Goal: Information Seeking & Learning: Learn about a topic

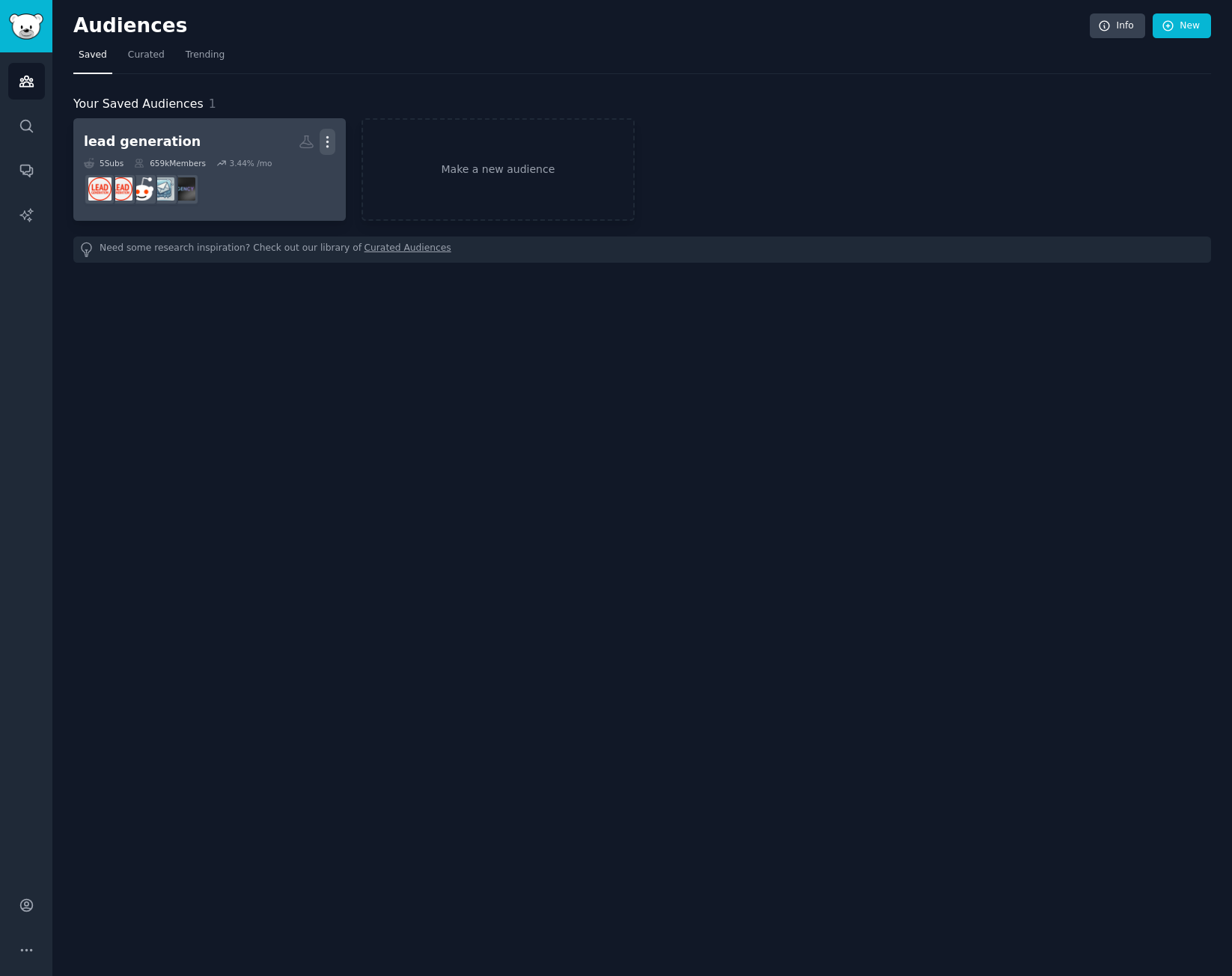
click at [324, 144] on icon "button" at bounding box center [327, 141] width 15 height 15
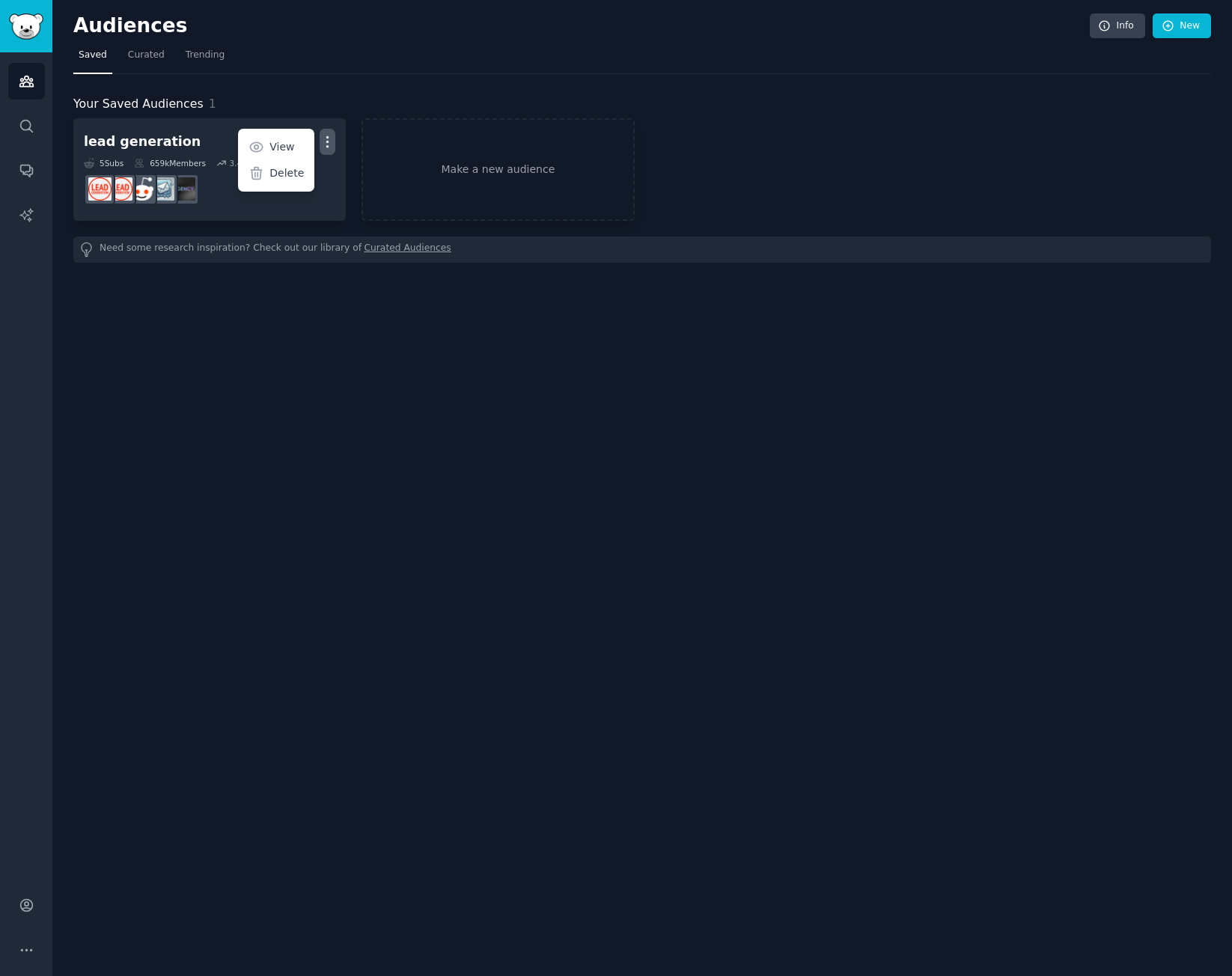
click at [133, 451] on div "Audiences Info New Saved Curated Trending Your Saved Audiences 1 lead generatio…" at bounding box center [642, 488] width 1179 height 976
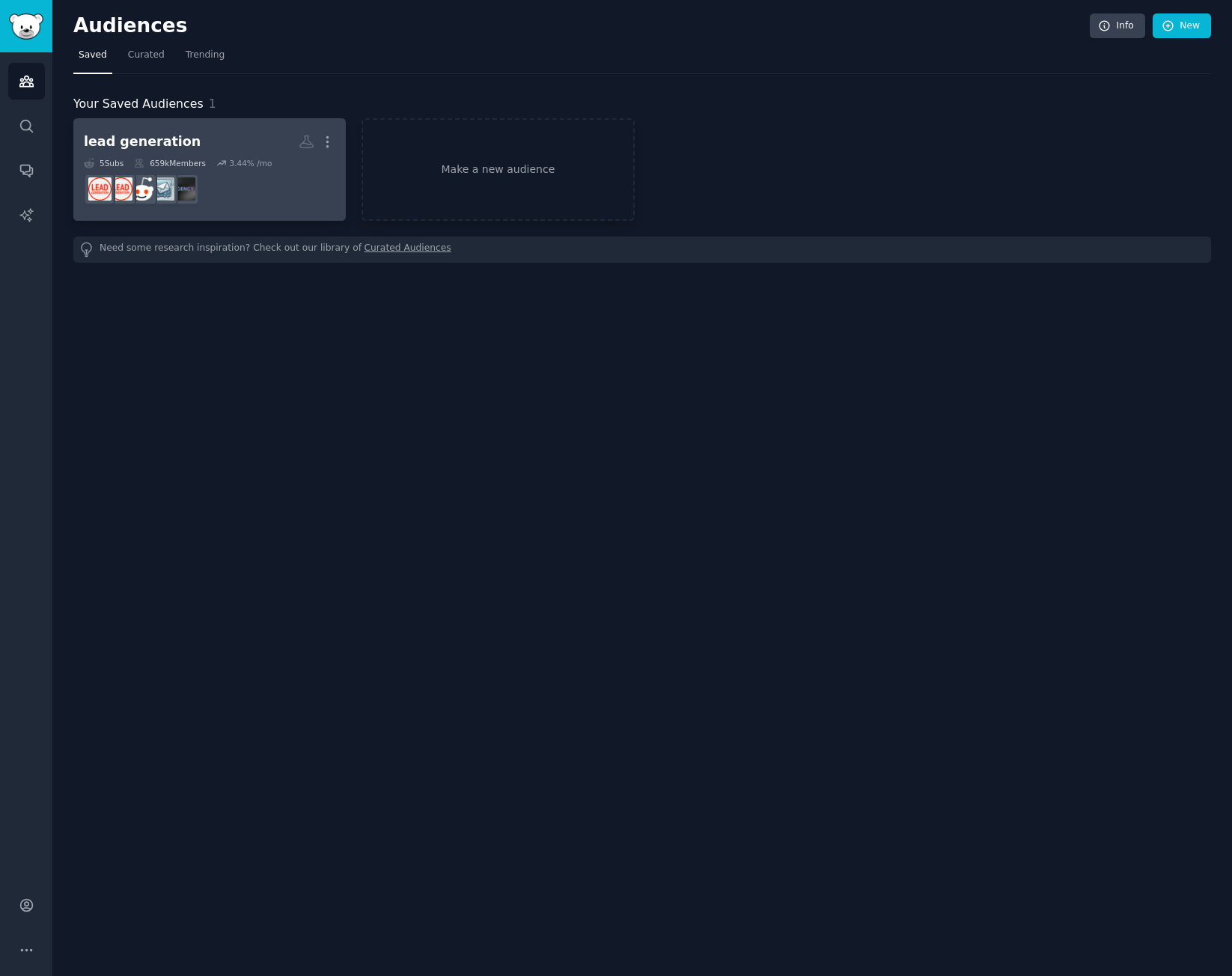
click at [175, 134] on div "lead generation" at bounding box center [142, 141] width 117 height 18
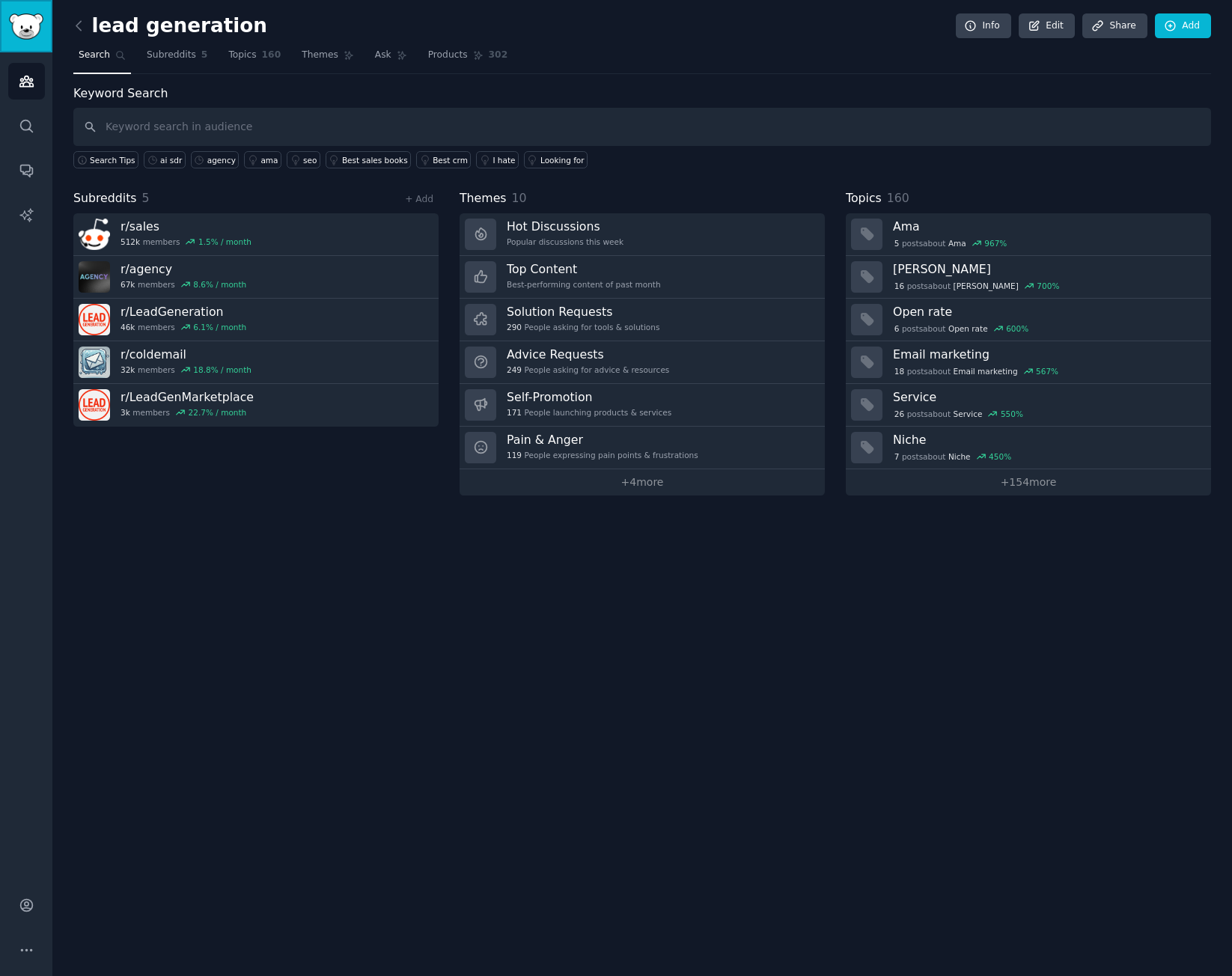
click at [28, 30] on img "Sidebar" at bounding box center [26, 26] width 35 height 26
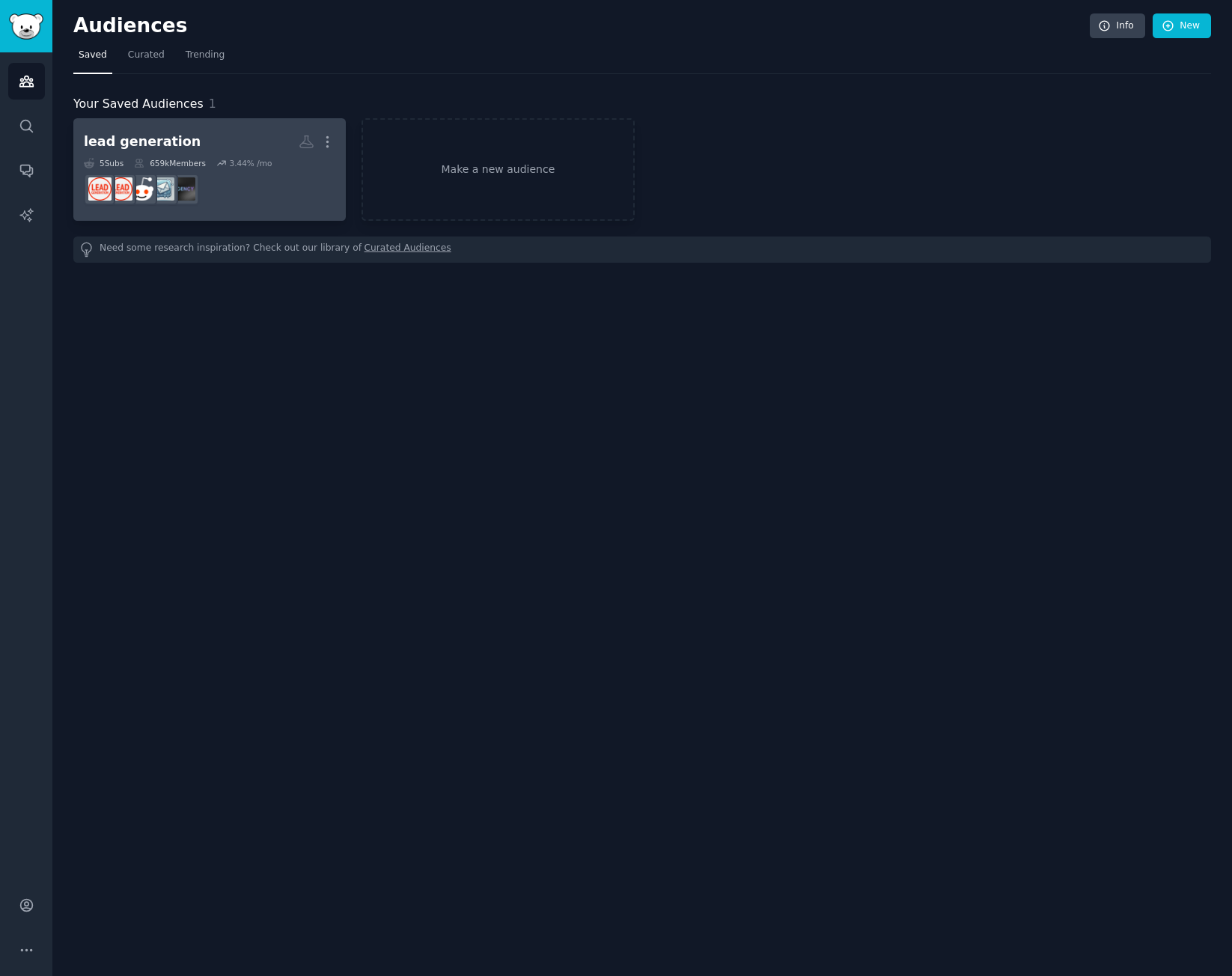
click at [151, 132] on h2 "lead generation More" at bounding box center [209, 141] width 252 height 26
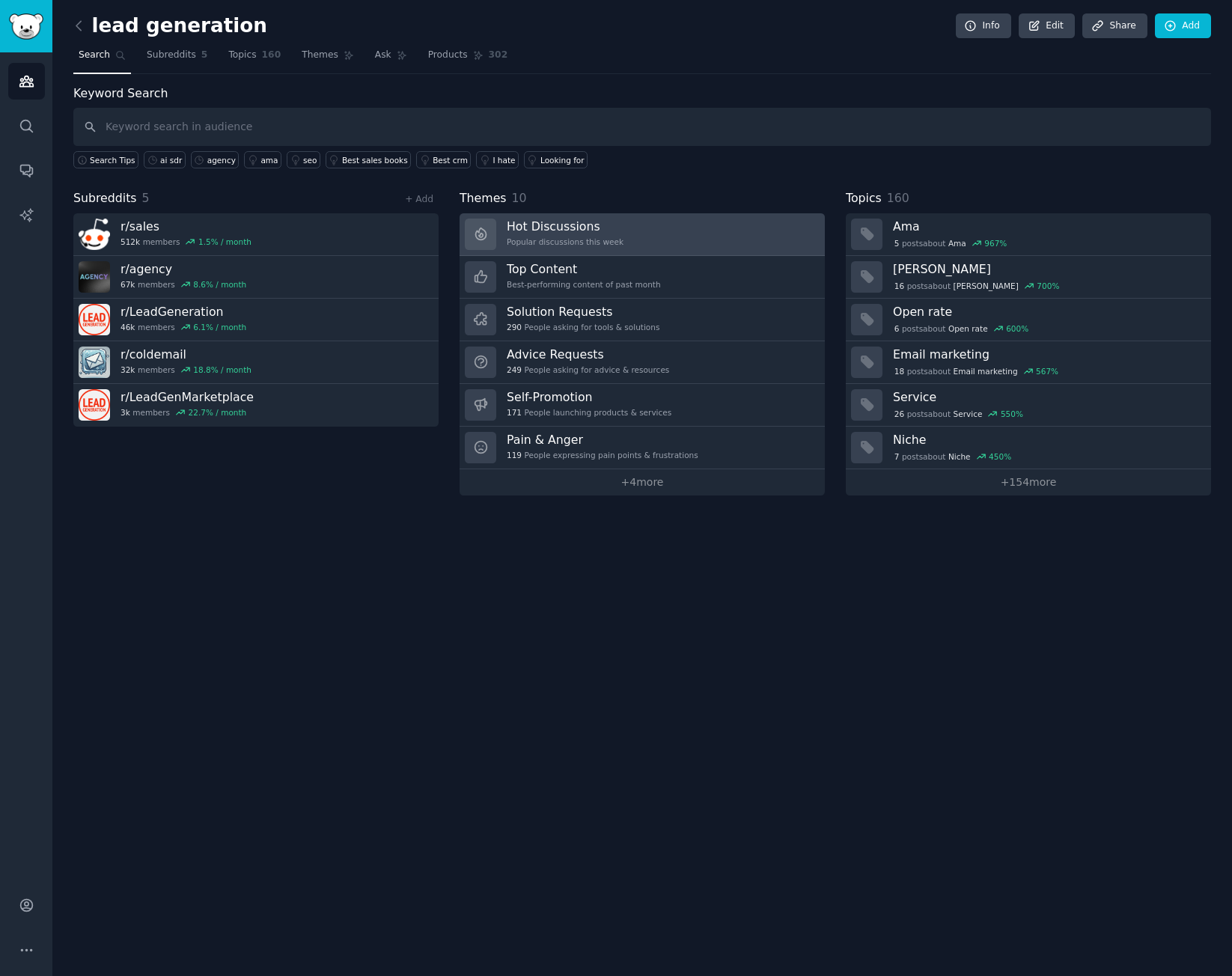
click at [680, 237] on link "Hot Discussions Popular discussions this week" at bounding box center [641, 234] width 365 height 42
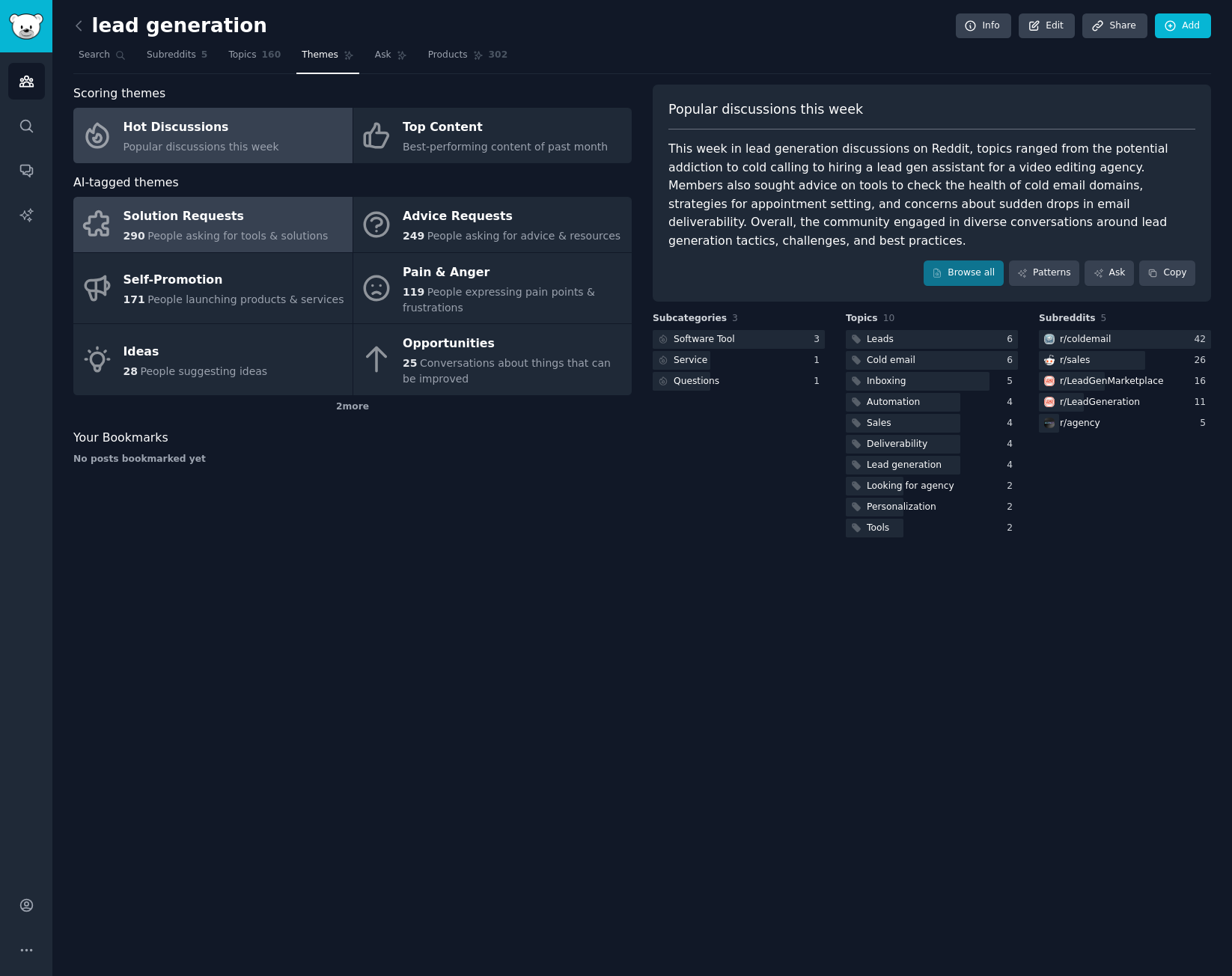
click at [283, 218] on div "Solution Requests" at bounding box center [226, 216] width 205 height 24
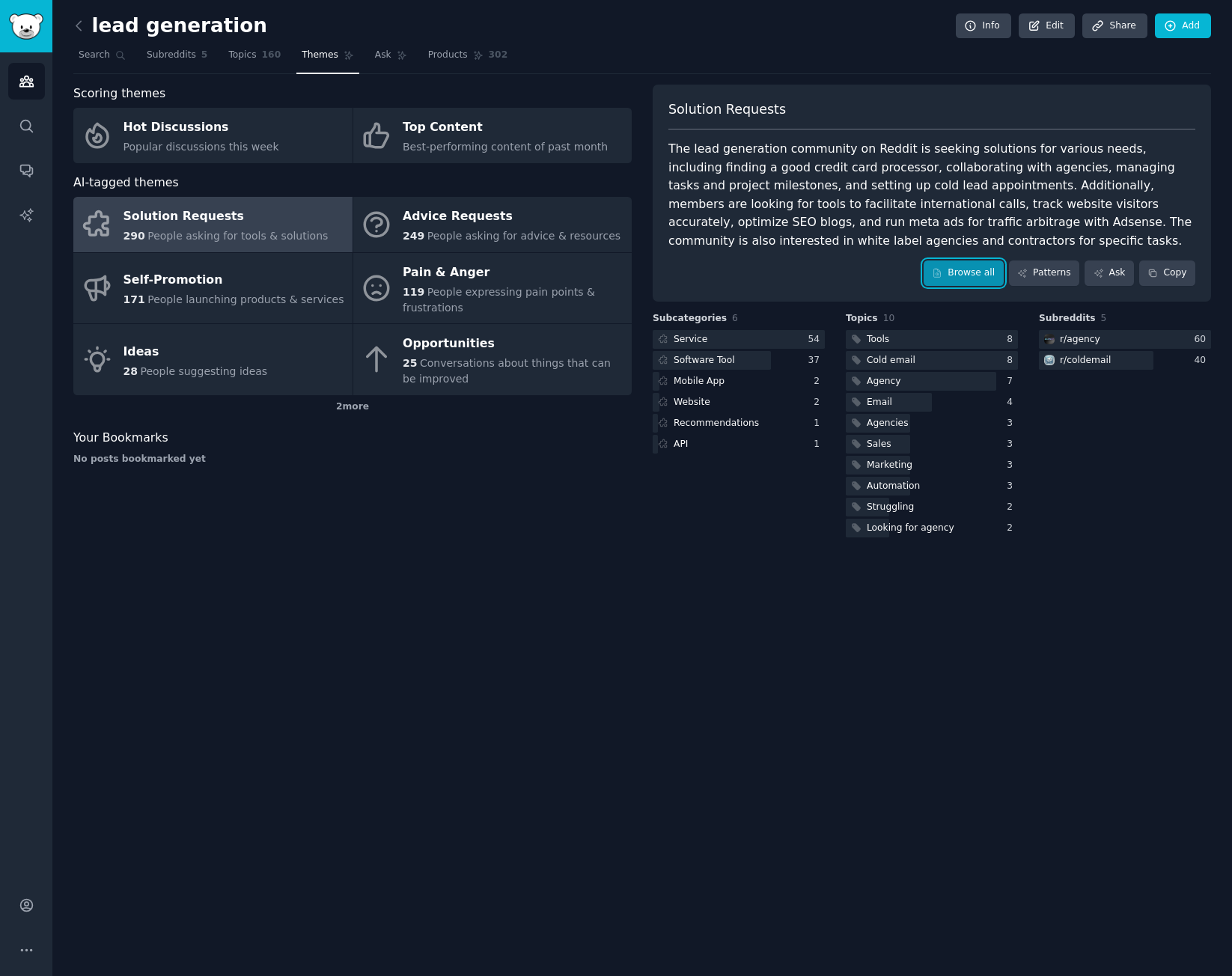
click at [970, 281] on link "Browse all" at bounding box center [963, 273] width 80 height 25
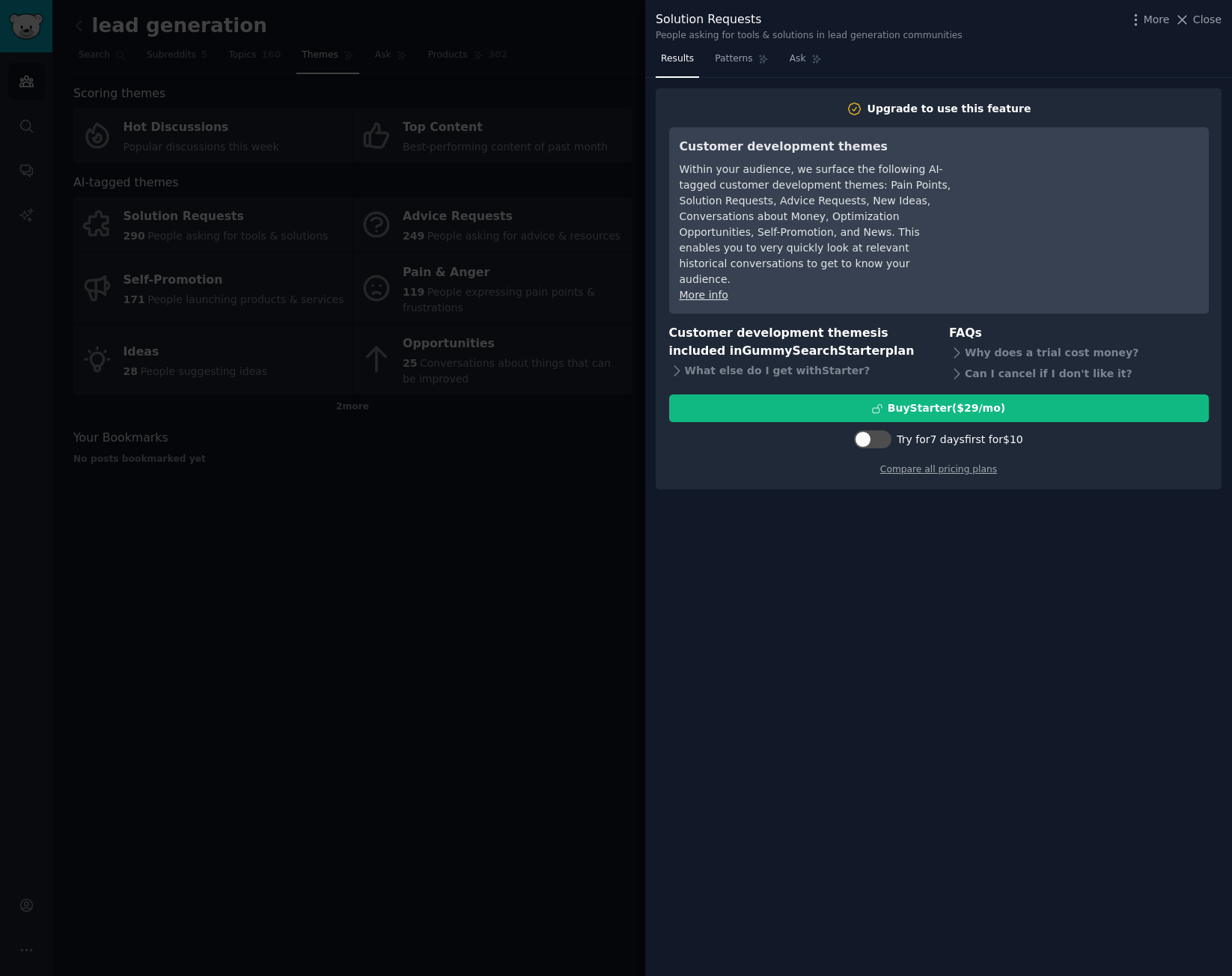
click at [1205, 12] on span "Close" at bounding box center [1207, 19] width 29 height 15
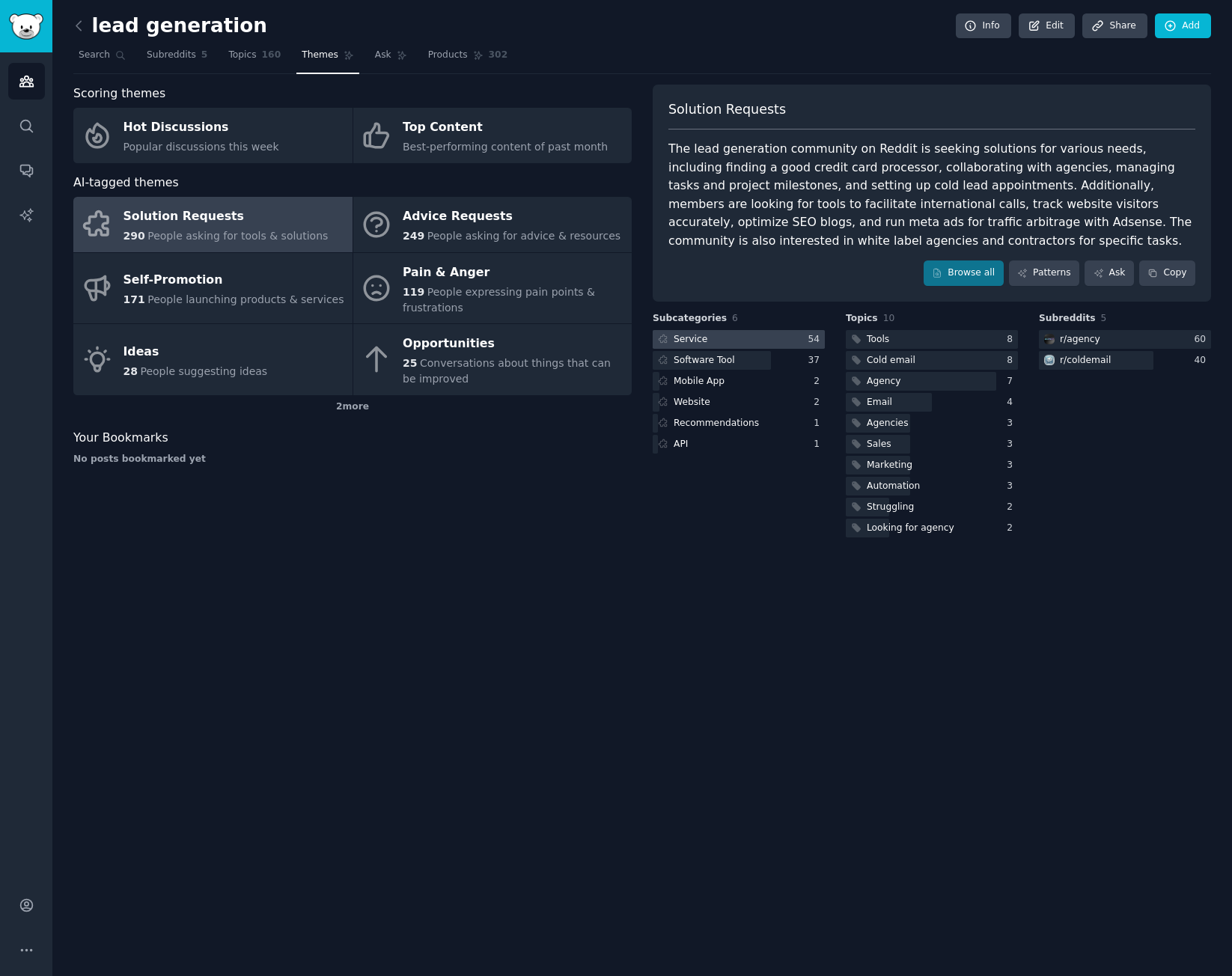
click at [755, 344] on div at bounding box center [737, 339] width 172 height 18
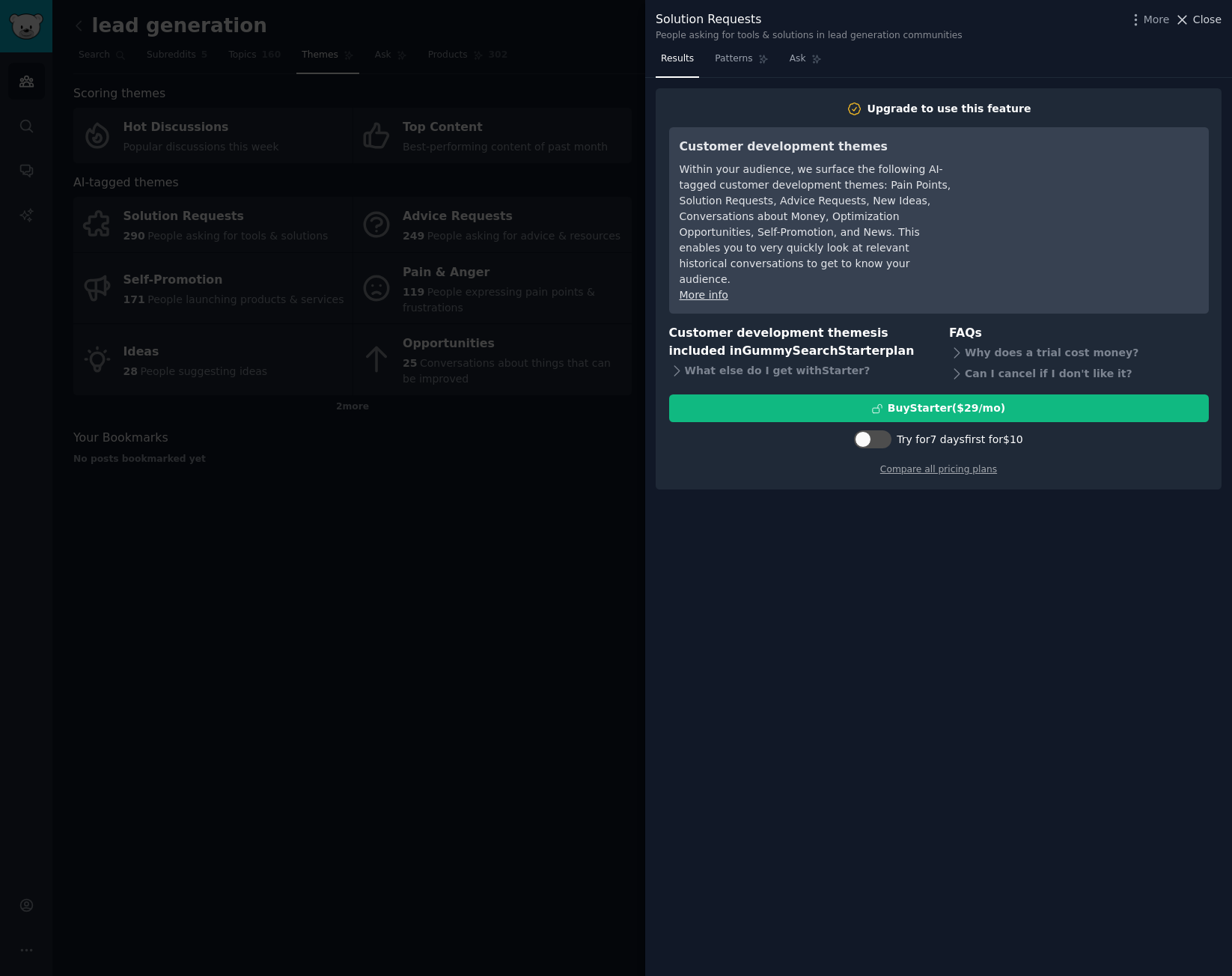
click at [1200, 25] on span "Close" at bounding box center [1207, 19] width 29 height 15
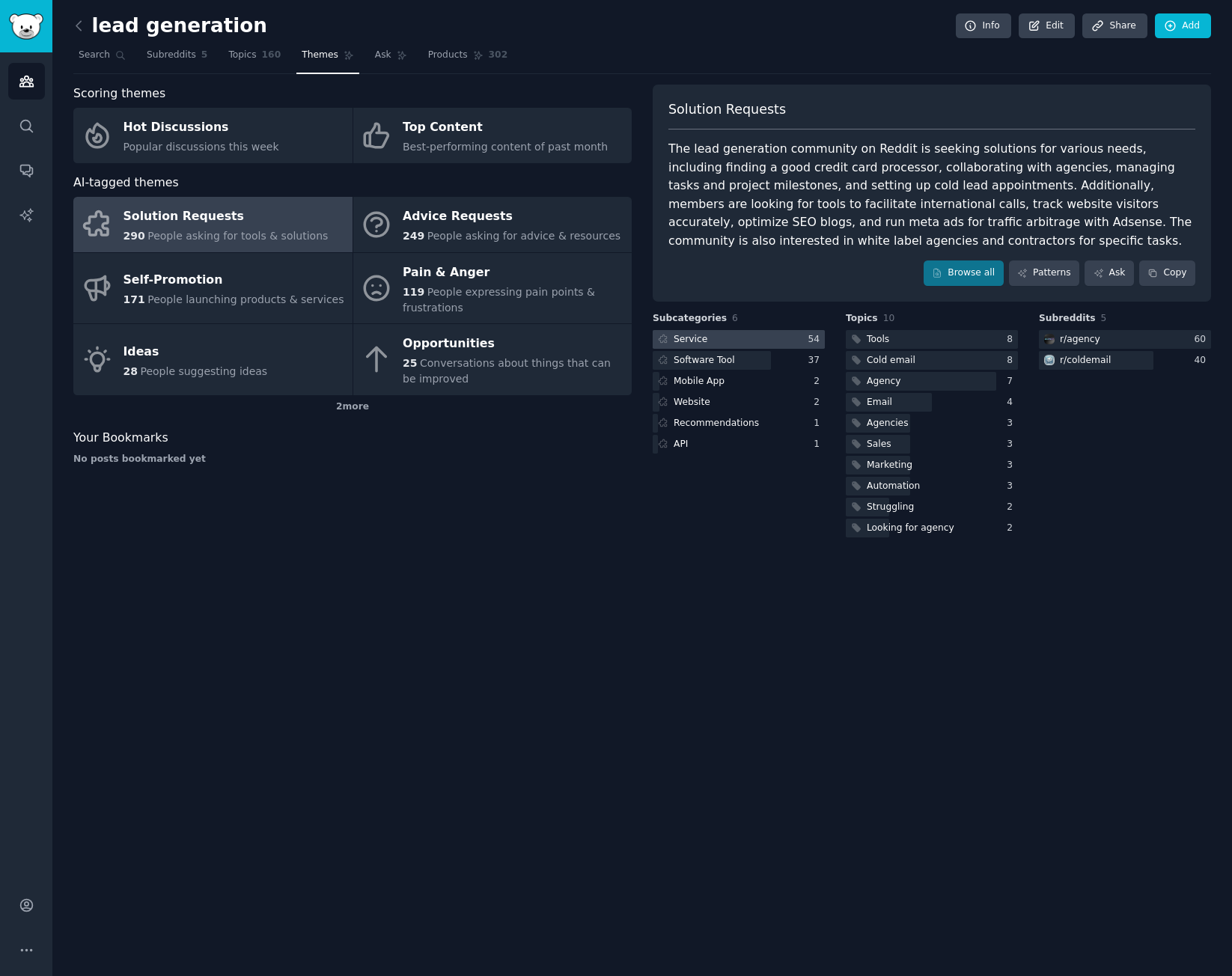
click at [747, 343] on div at bounding box center [737, 339] width 172 height 18
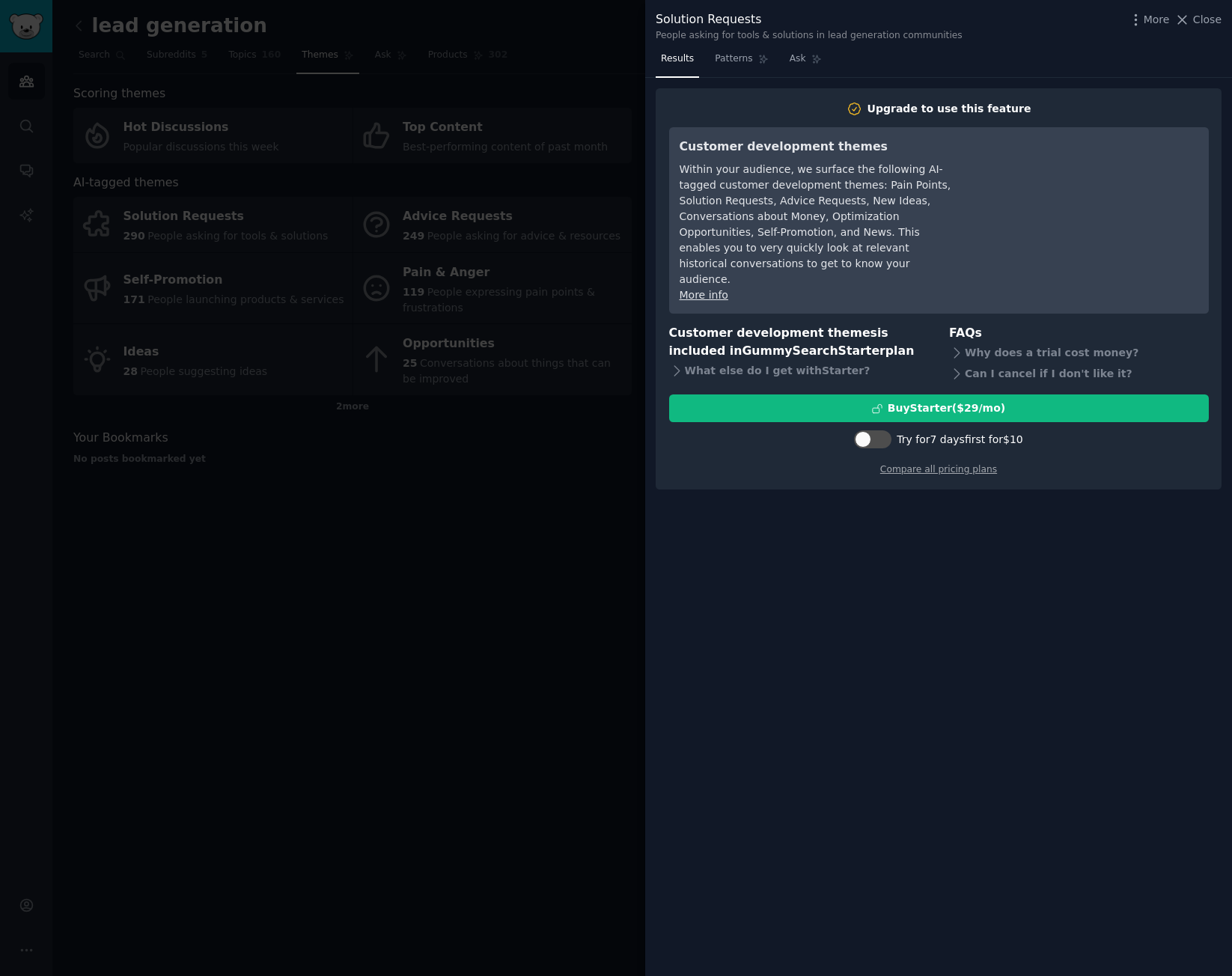
click at [1147, 30] on div "Solution Requests People asking for tools & solutions in lead generation commun…" at bounding box center [938, 26] width 566 height 32
click at [1161, 25] on span "More" at bounding box center [1156, 19] width 26 height 15
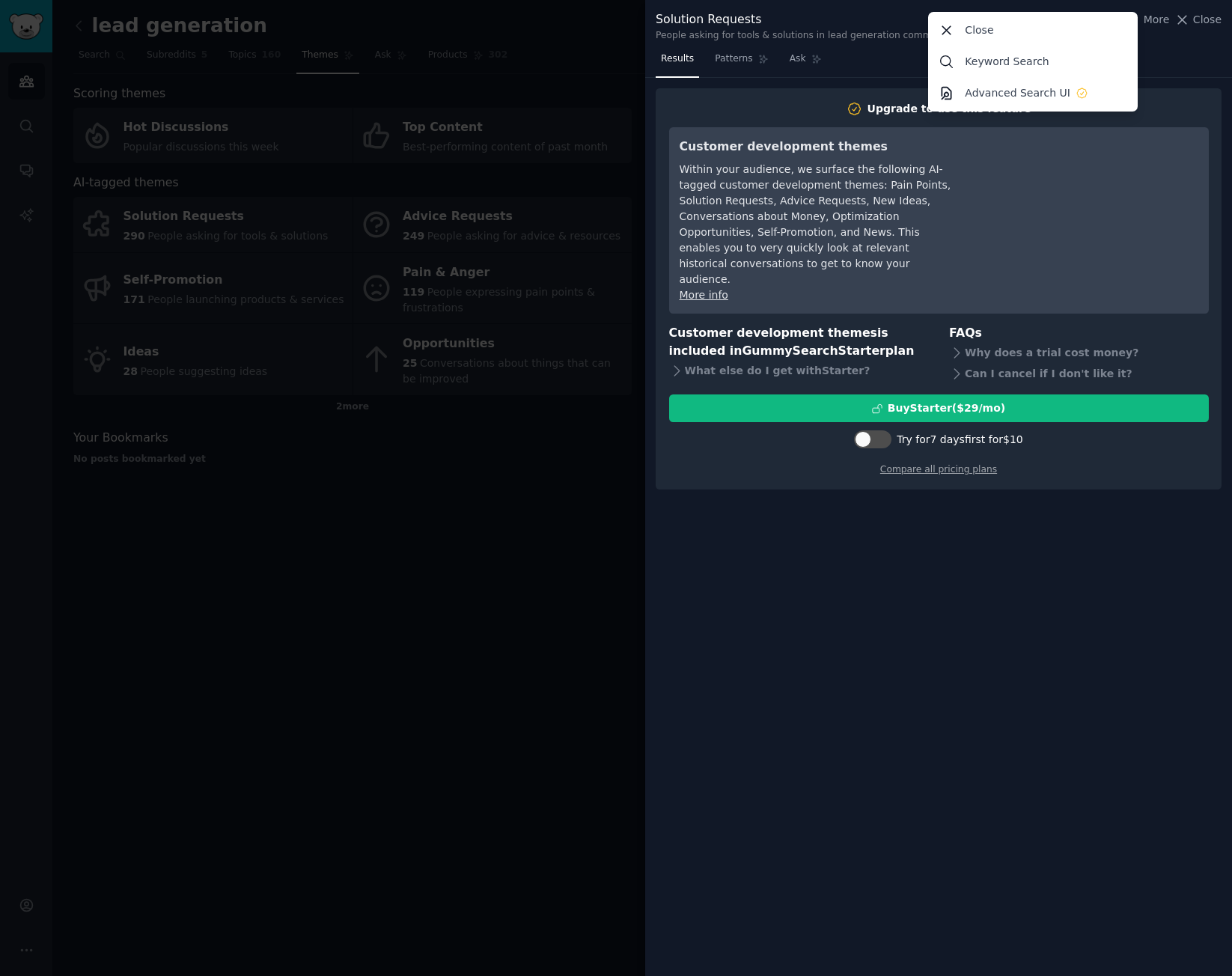
click at [987, 29] on p "Close" at bounding box center [978, 30] width 29 height 15
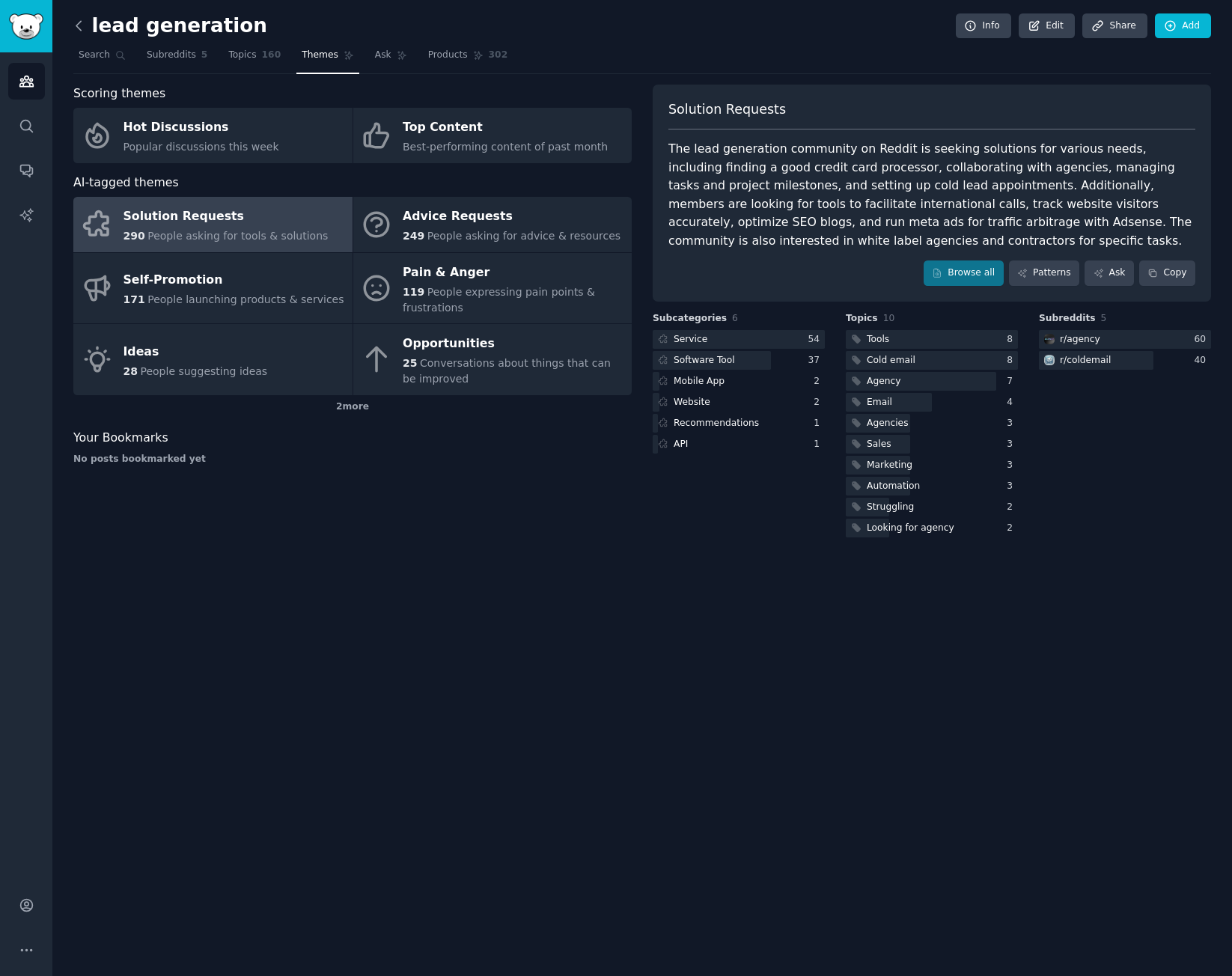
click at [82, 21] on icon at bounding box center [79, 26] width 15 height 15
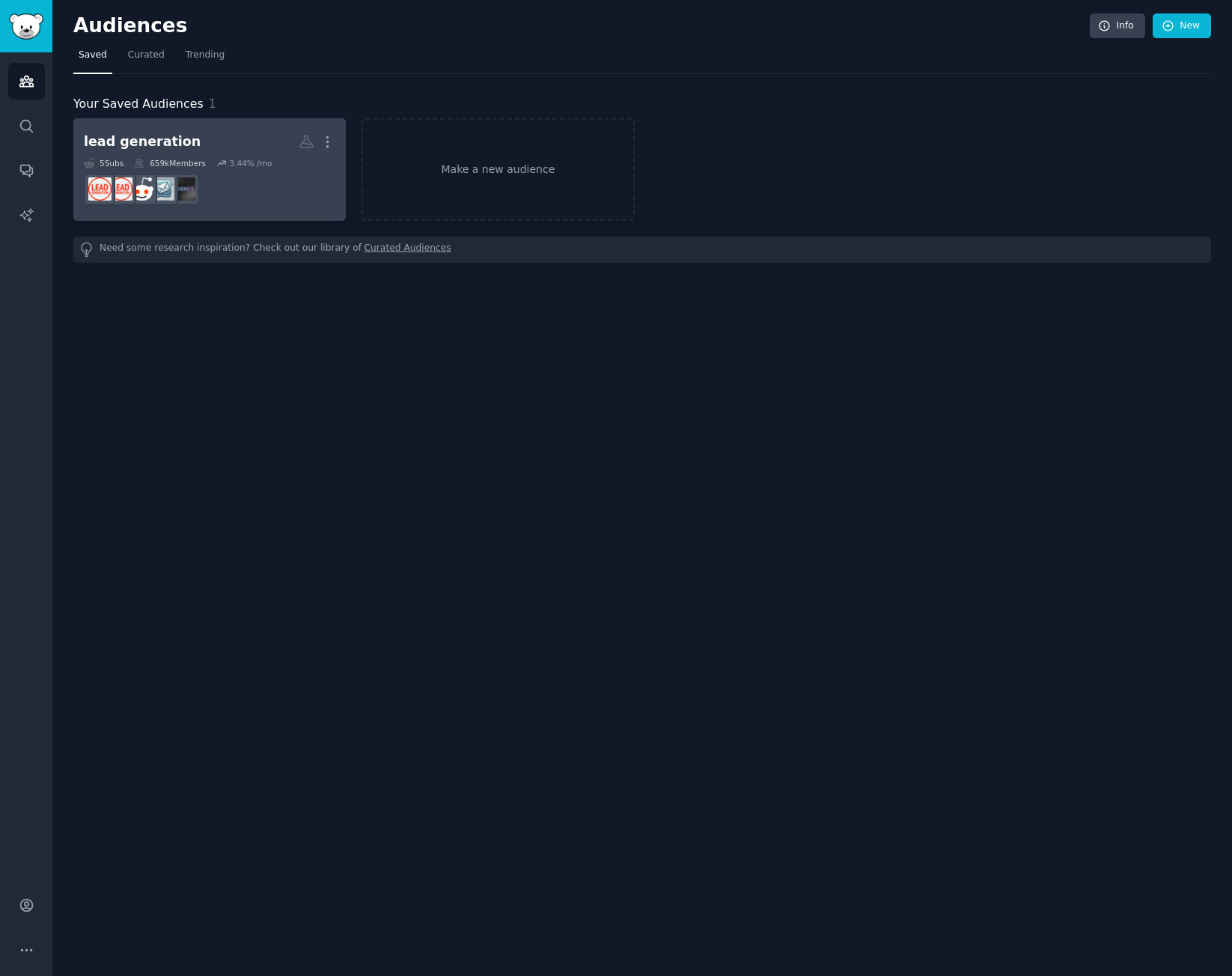
click at [203, 140] on h2 "lead generation More" at bounding box center [209, 141] width 252 height 26
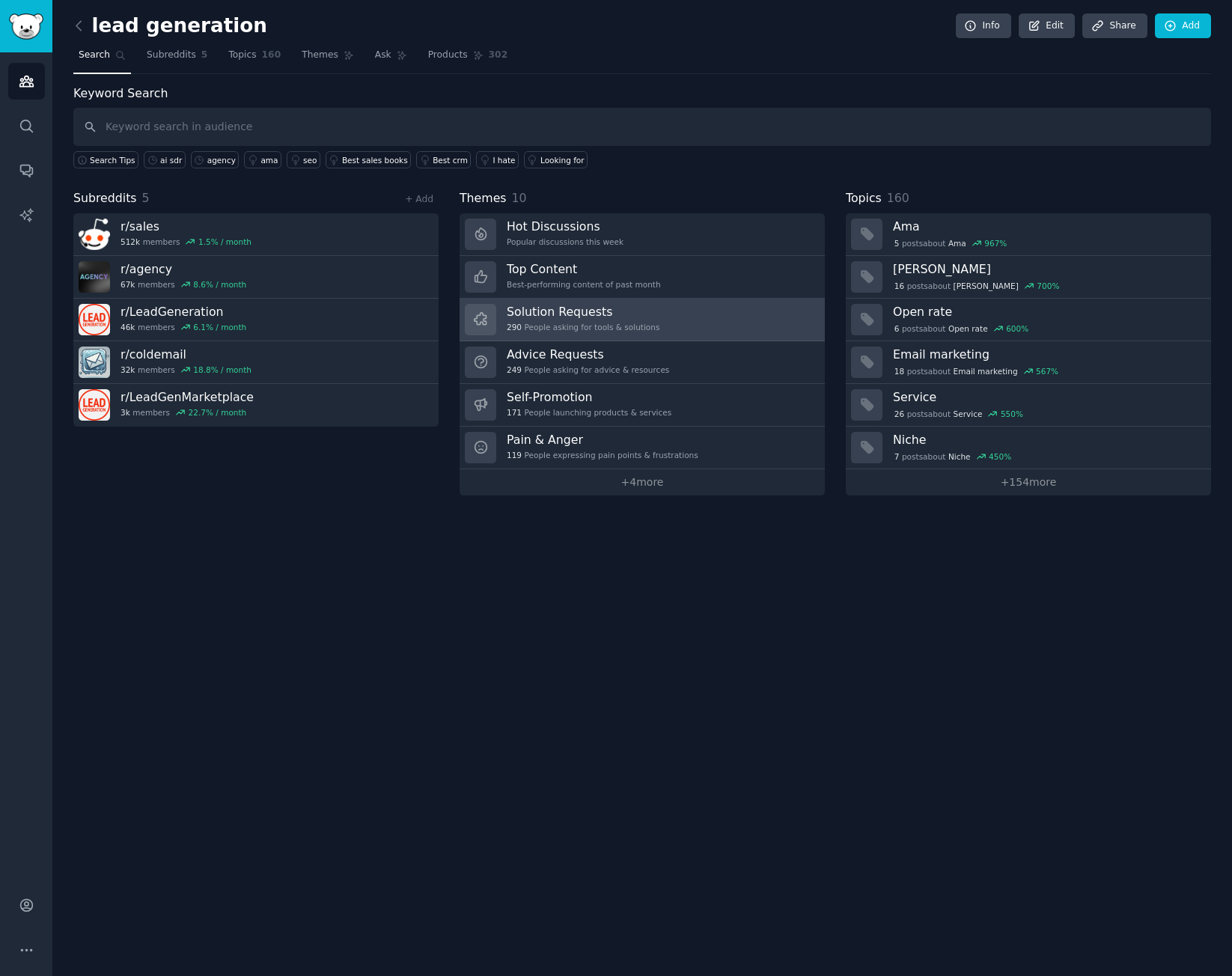
click at [640, 304] on h3 "Solution Requests" at bounding box center [583, 311] width 153 height 15
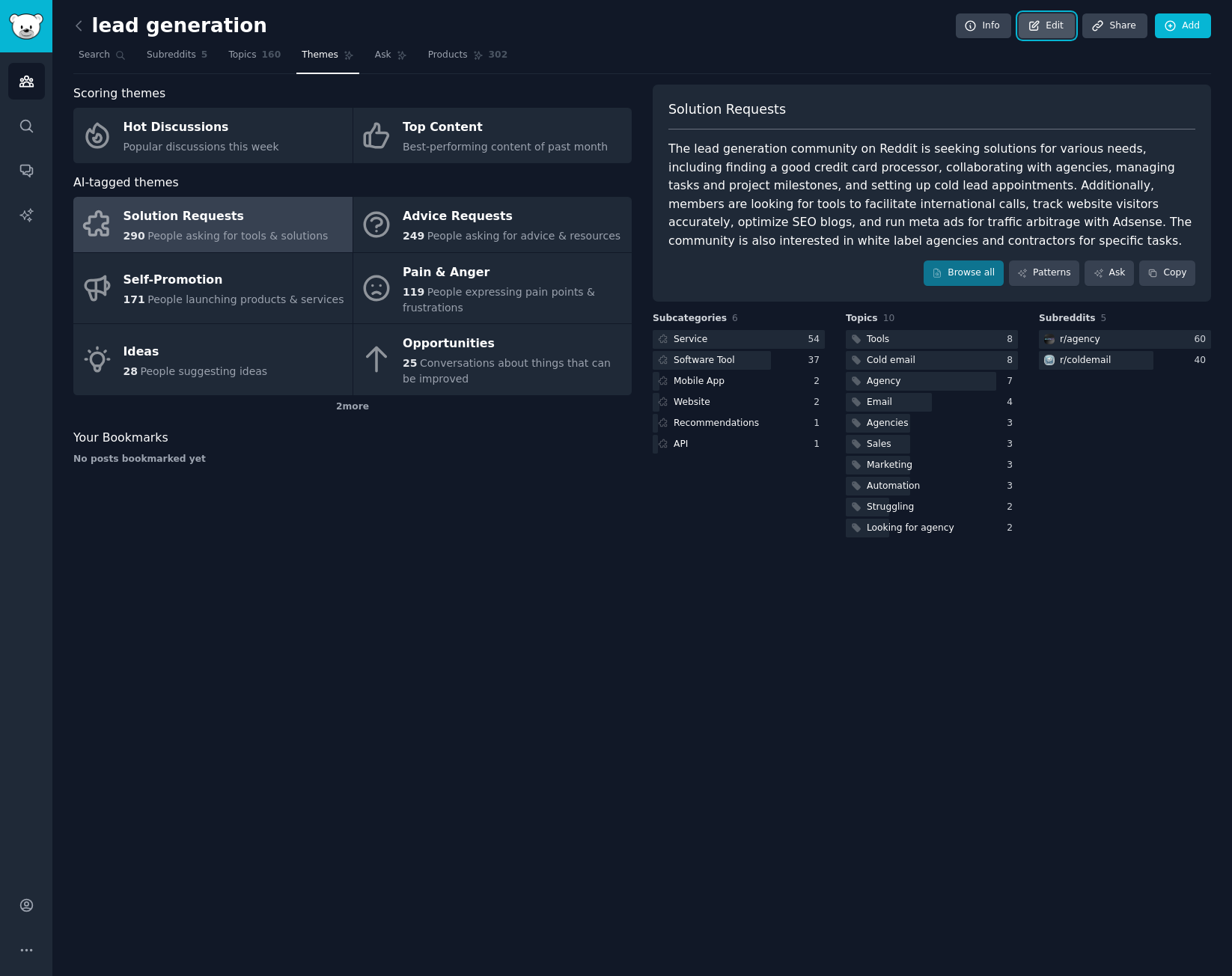
click at [1072, 27] on link "Edit" at bounding box center [1046, 26] width 56 height 25
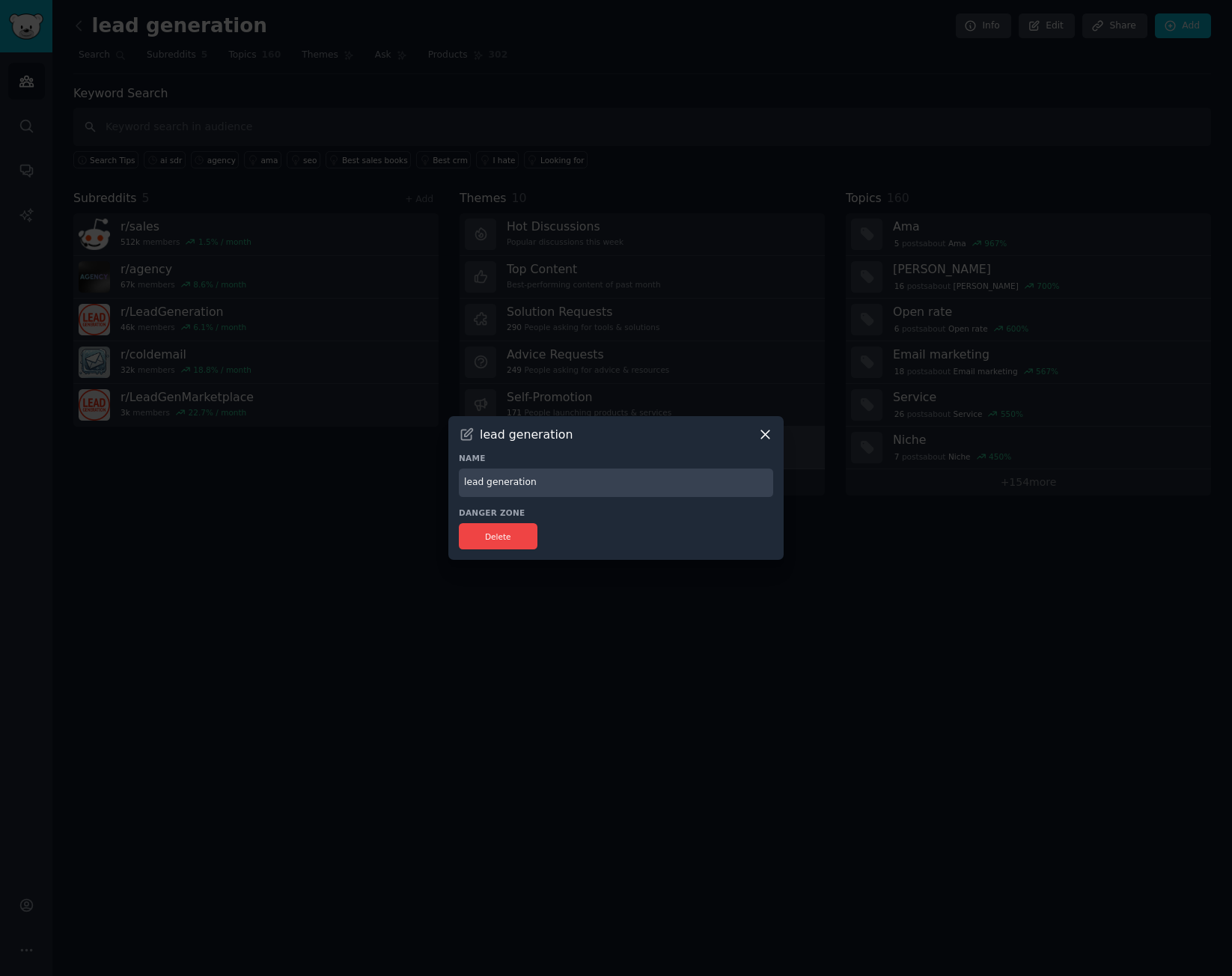
drag, startPoint x: 768, startPoint y: 435, endPoint x: 774, endPoint y: 426, distance: 10.8
click at [767, 435] on icon at bounding box center [765, 434] width 15 height 15
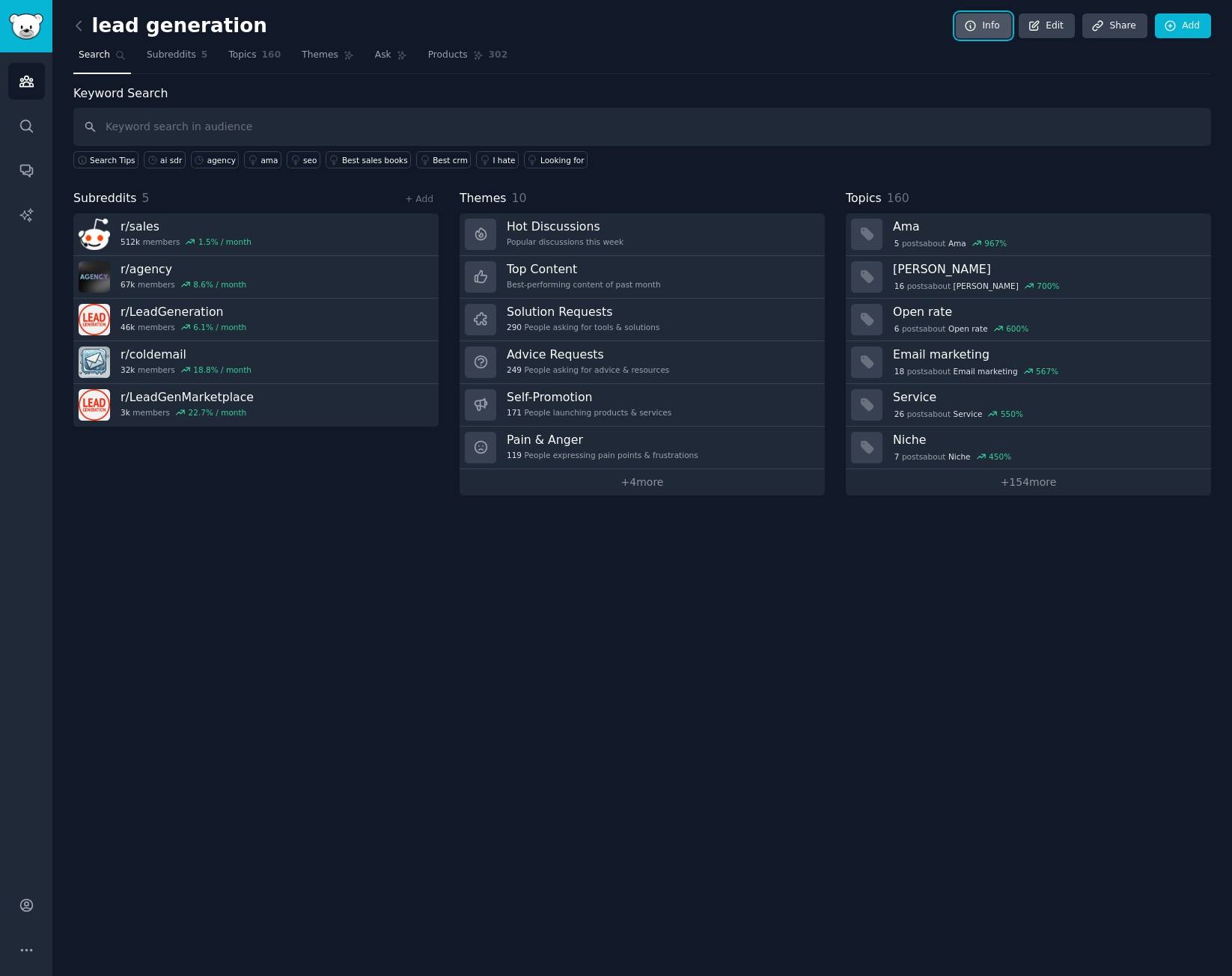
click at [998, 26] on link "Info" at bounding box center [983, 26] width 56 height 25
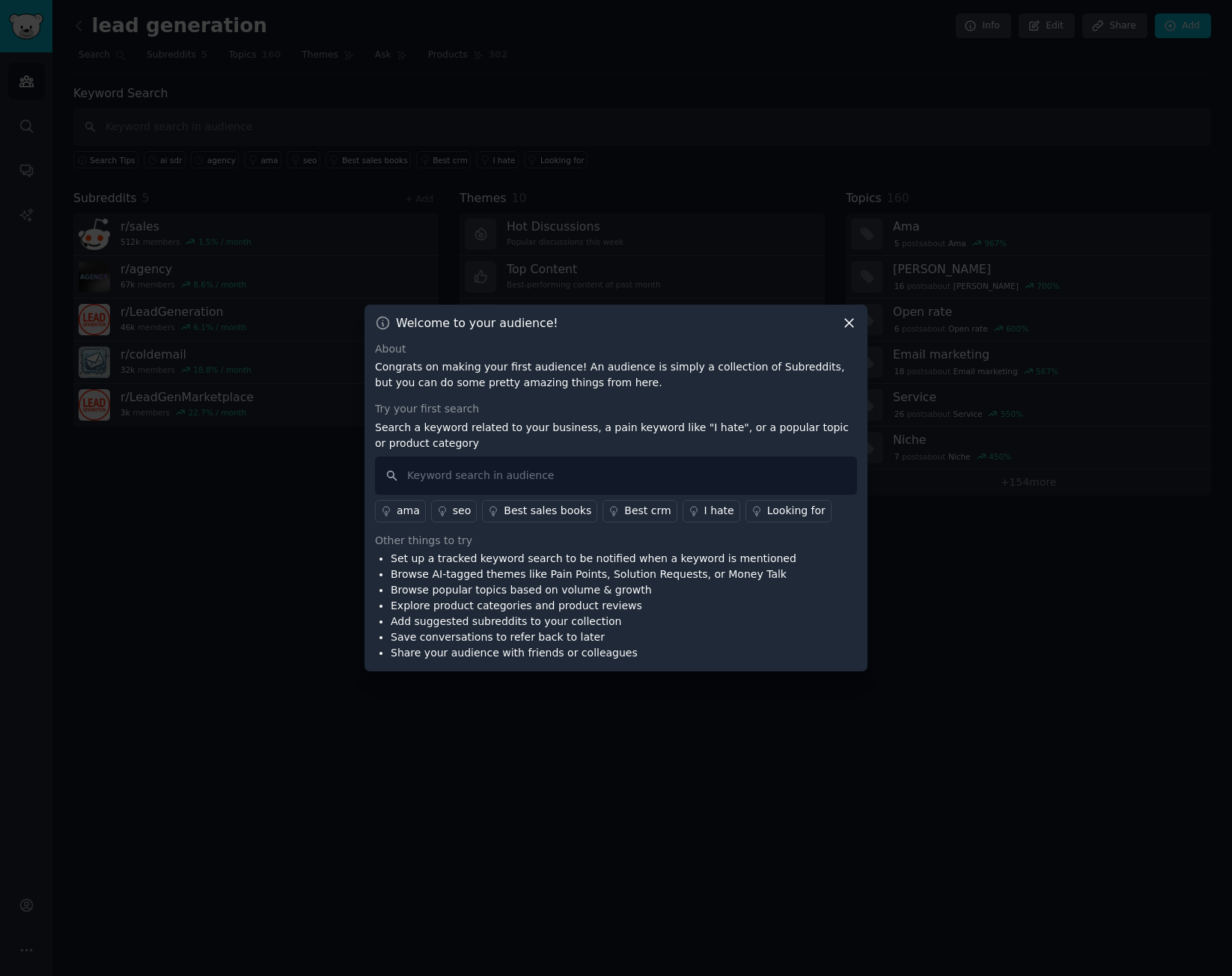
click at [855, 318] on icon at bounding box center [849, 323] width 15 height 15
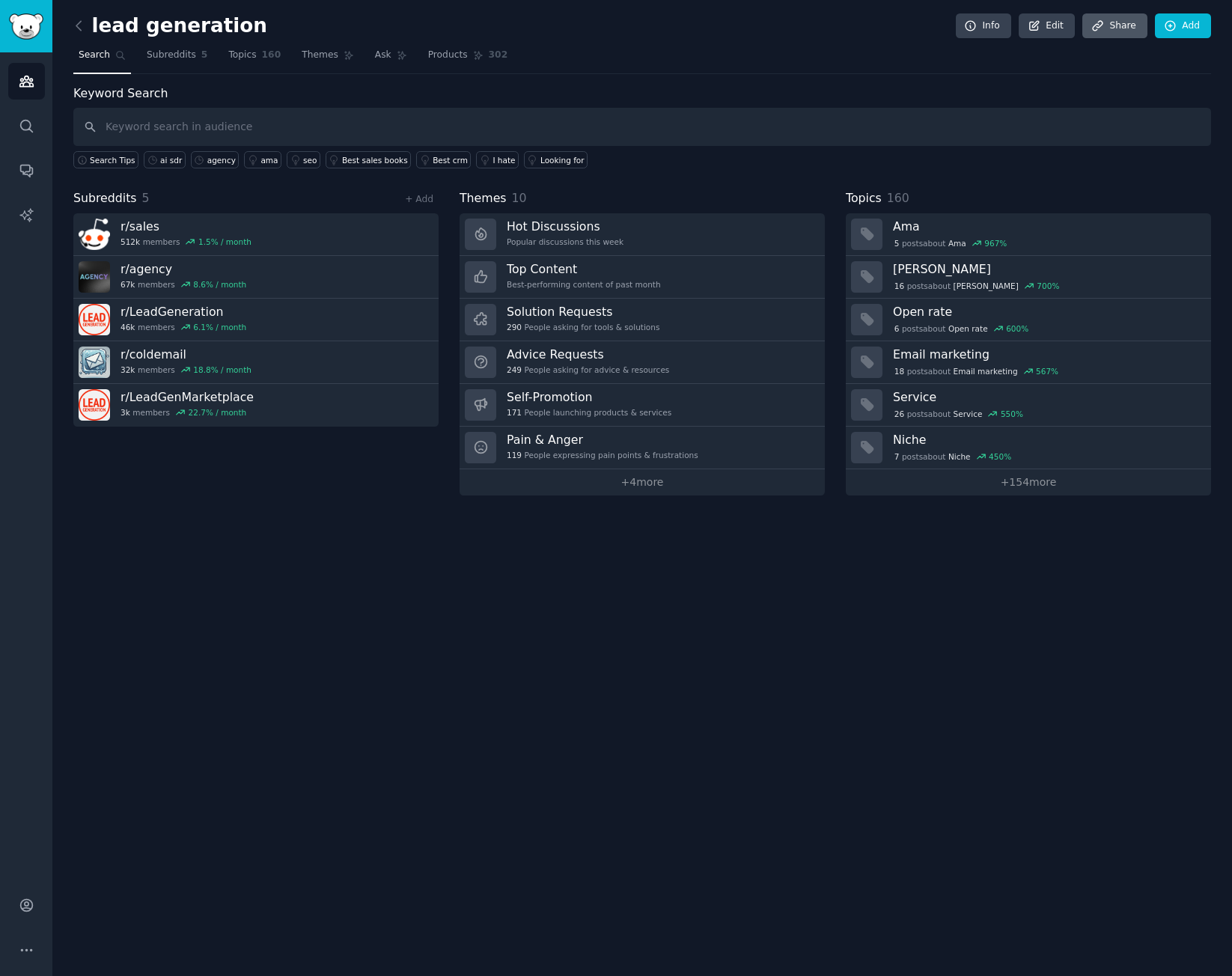
drag, startPoint x: 1125, startPoint y: 39, endPoint x: 1126, endPoint y: 23, distance: 16.0
click at [1124, 39] on div "lead generation Info Edit Share Add" at bounding box center [641, 29] width 1137 height 31
click at [1126, 23] on link "Share" at bounding box center [1114, 26] width 64 height 25
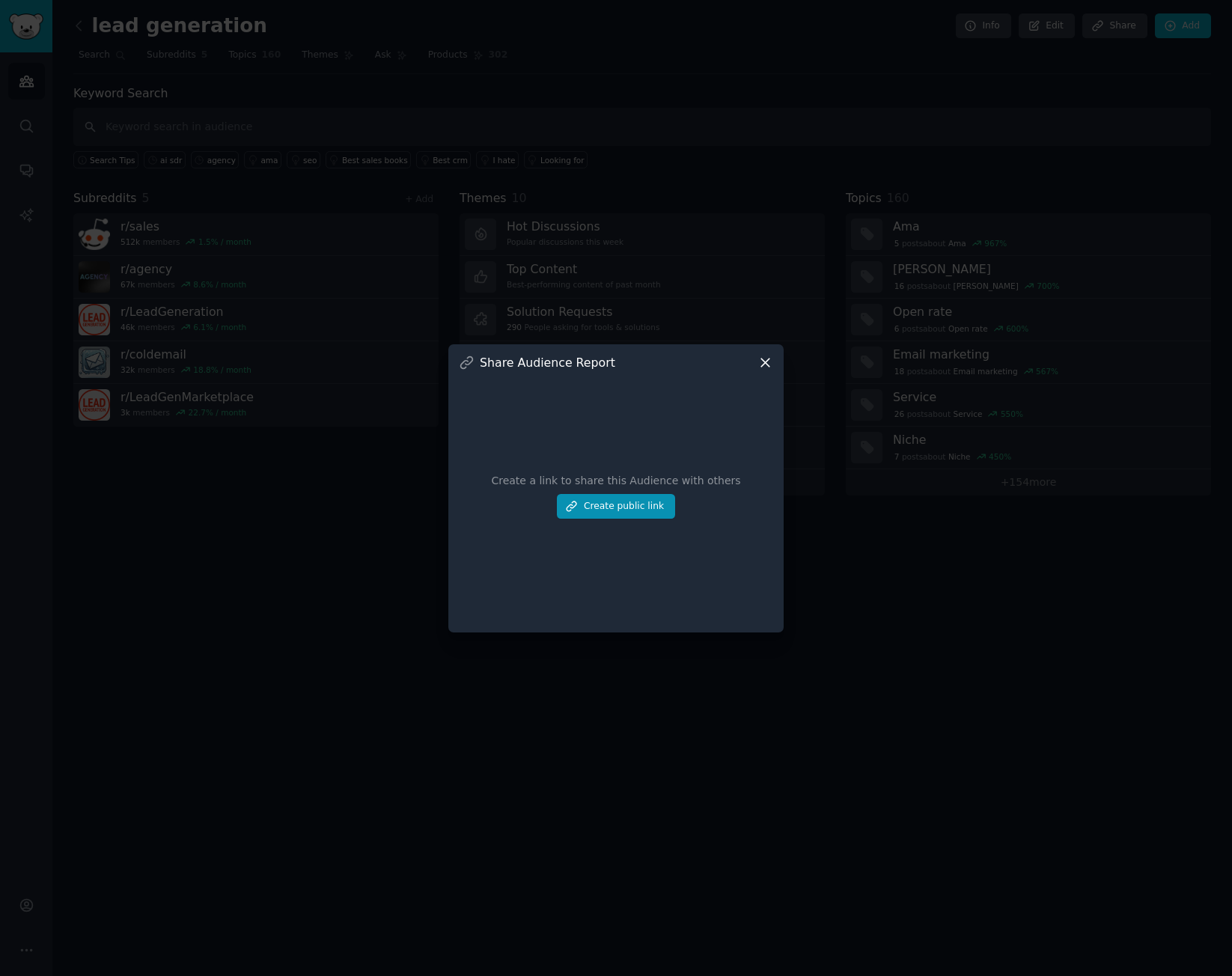
click at [774, 363] on div "Share Audience Report Create a link to share this Audience with others Create p…" at bounding box center [616, 488] width 335 height 288
click at [756, 363] on div "Share Audience Report" at bounding box center [616, 362] width 314 height 15
click at [766, 355] on icon at bounding box center [765, 362] width 15 height 15
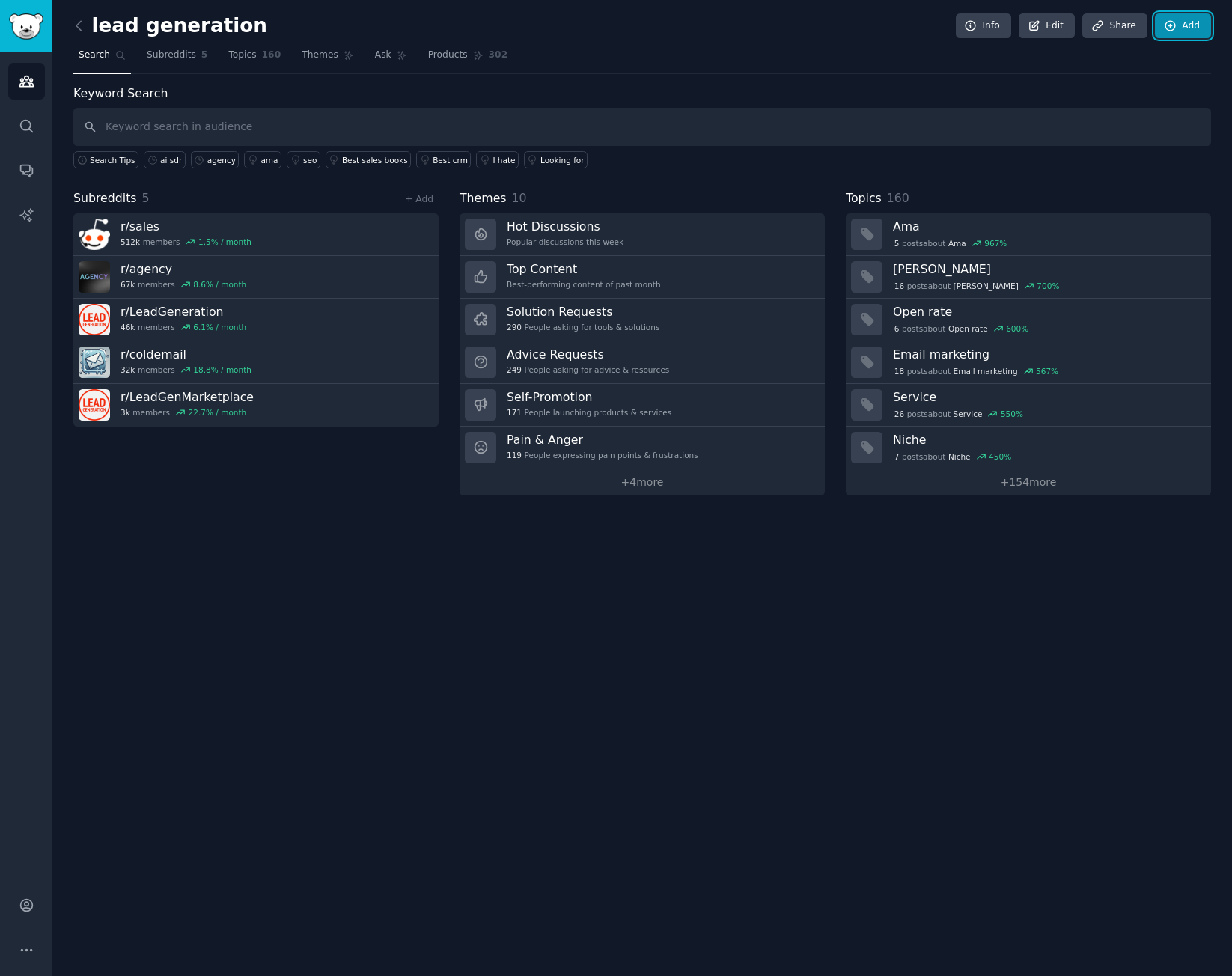
click at [1191, 22] on link "Add" at bounding box center [1182, 26] width 56 height 25
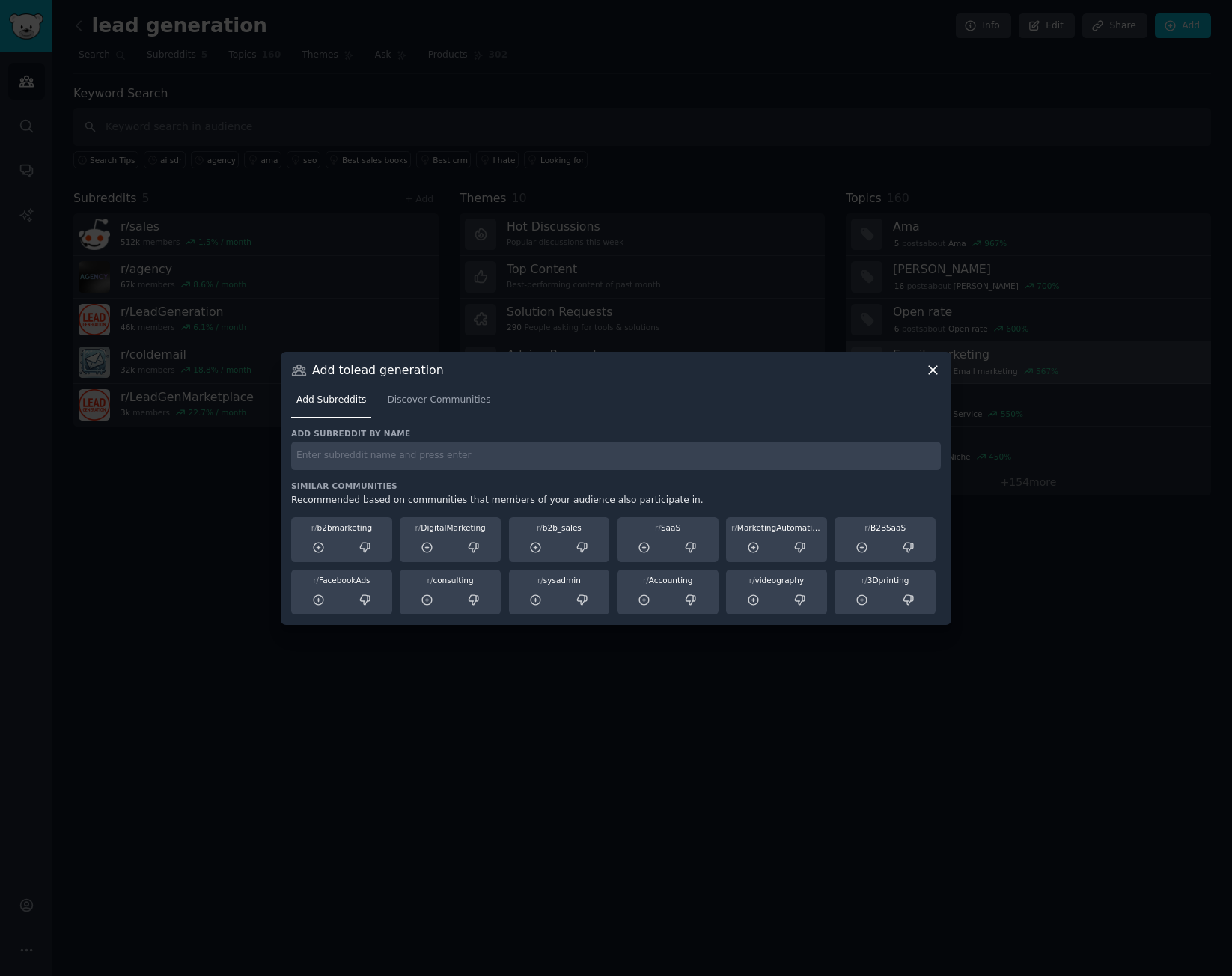
click at [931, 363] on icon at bounding box center [932, 370] width 15 height 15
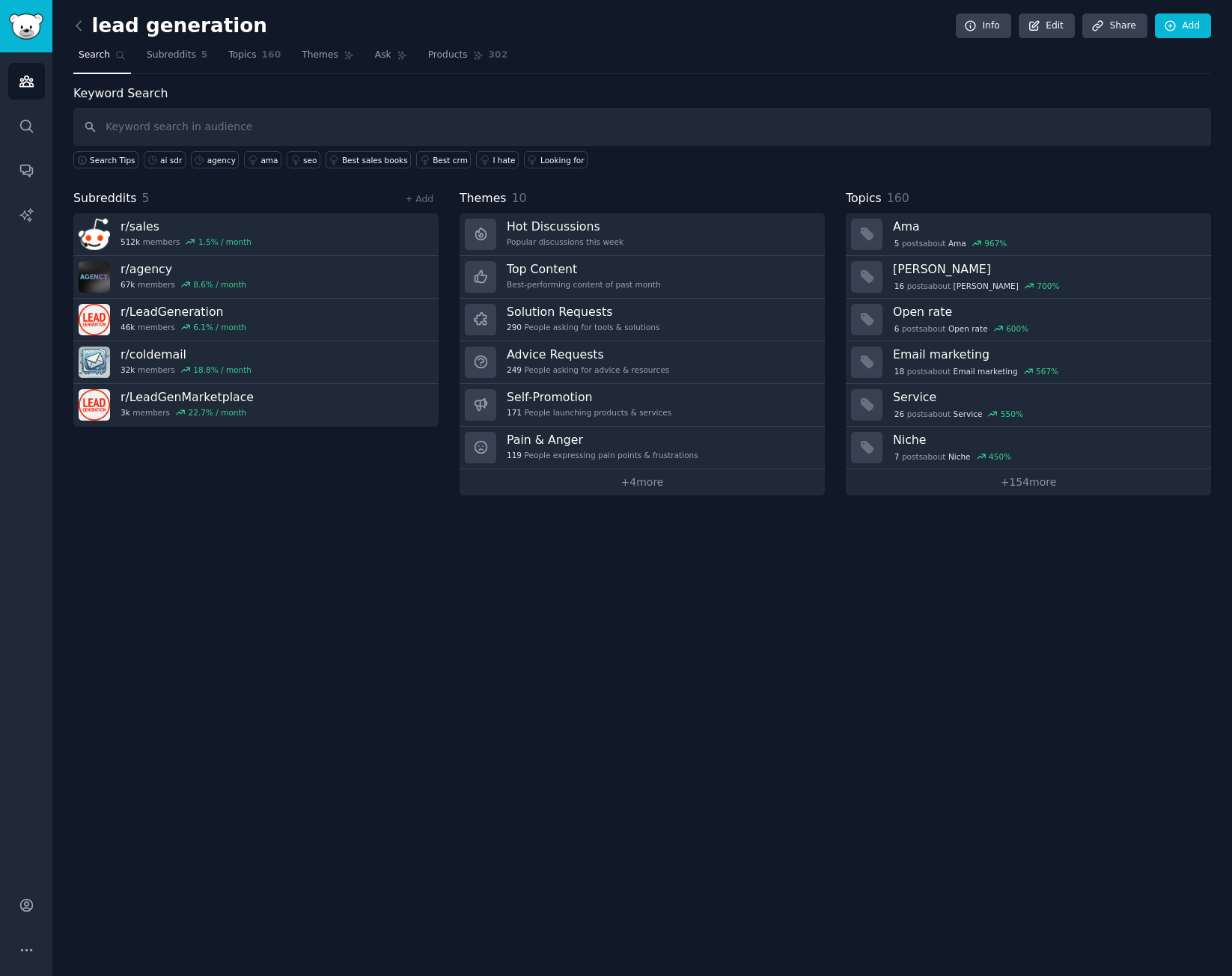
drag, startPoint x: 532, startPoint y: 378, endPoint x: 325, endPoint y: 623, distance: 320.7
click at [325, 623] on div "lead generation Info Edit Share Add Search Subreddits 5 Topics 160 Themes Ask P…" at bounding box center [642, 488] width 1179 height 976
